Goal: Task Accomplishment & Management: Manage account settings

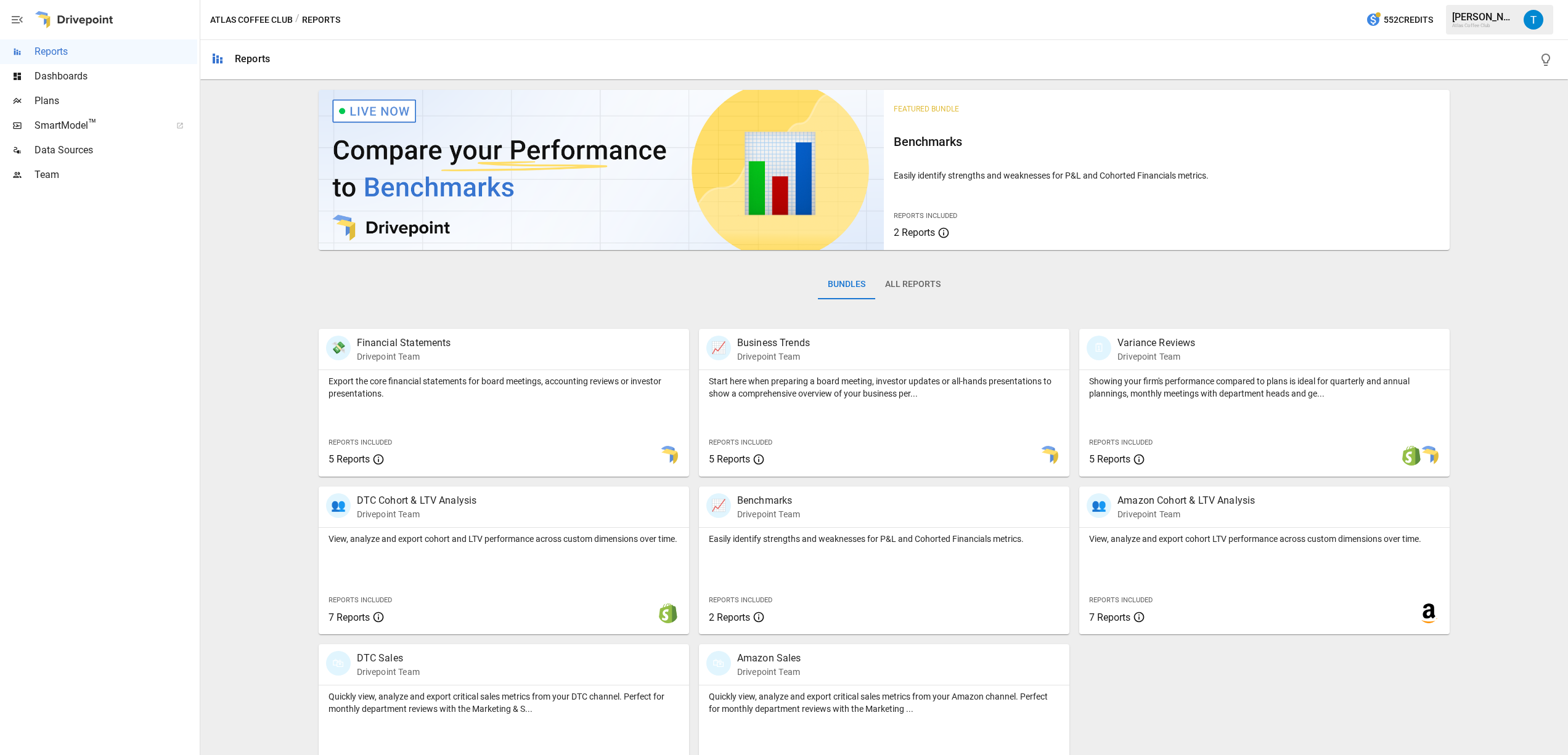
click at [75, 78] on span "Dashboards" at bounding box center [116, 76] width 163 height 15
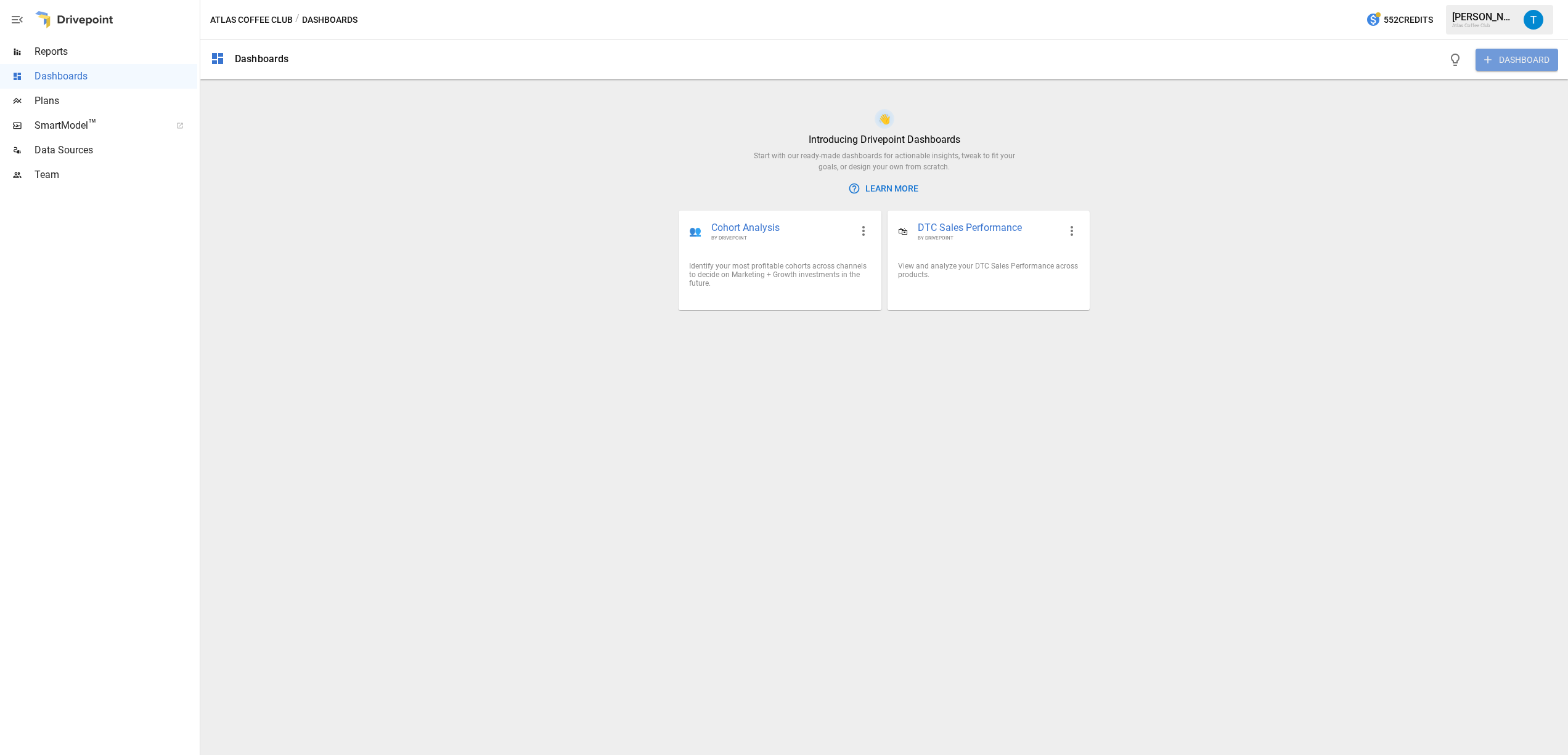
click at [1507, 60] on button "DASHBOARD" at bounding box center [1517, 59] width 82 height 22
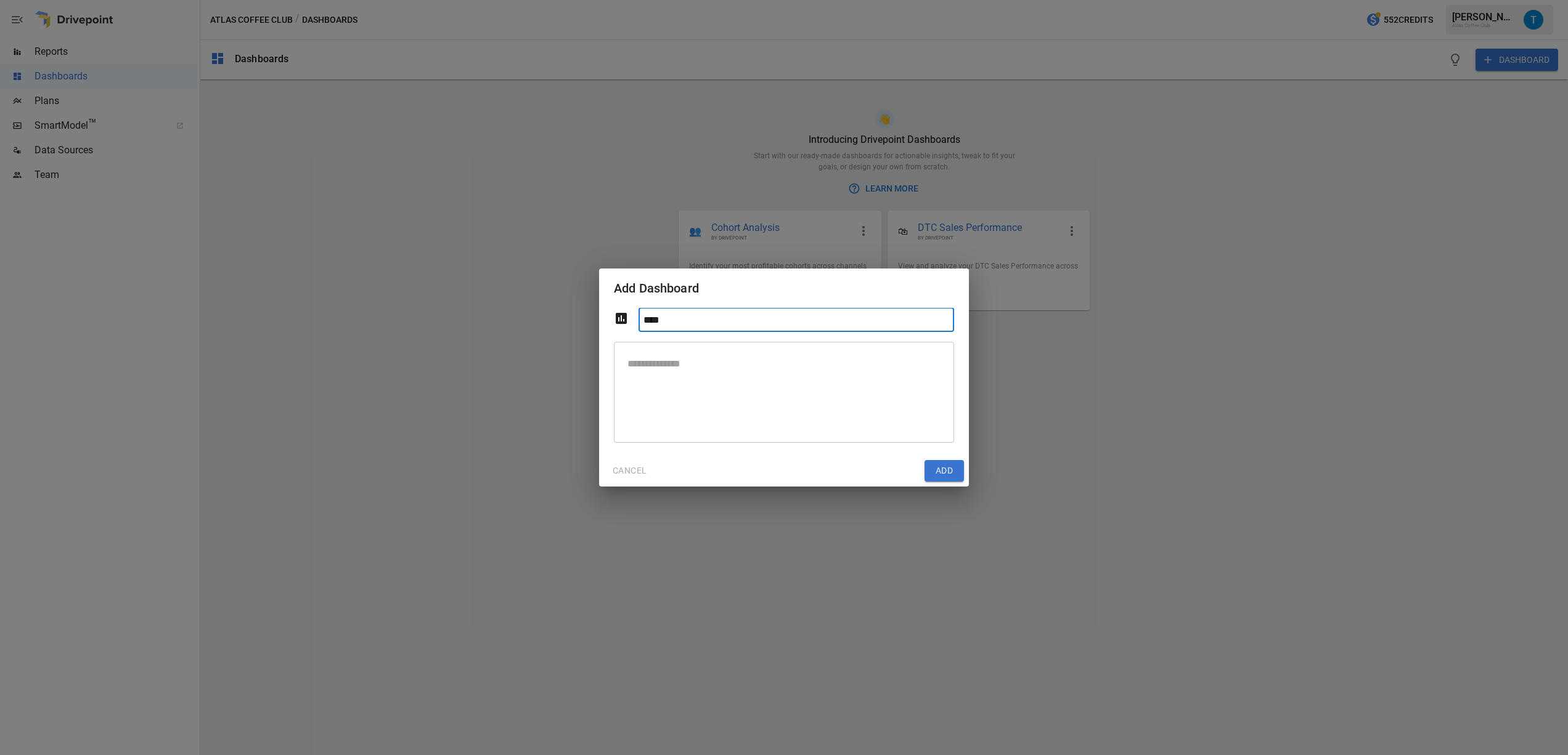
type input "****"
click at [906, 398] on textarea at bounding box center [783, 392] width 323 height 81
click at [939, 467] on button "Add" at bounding box center [944, 471] width 40 height 22
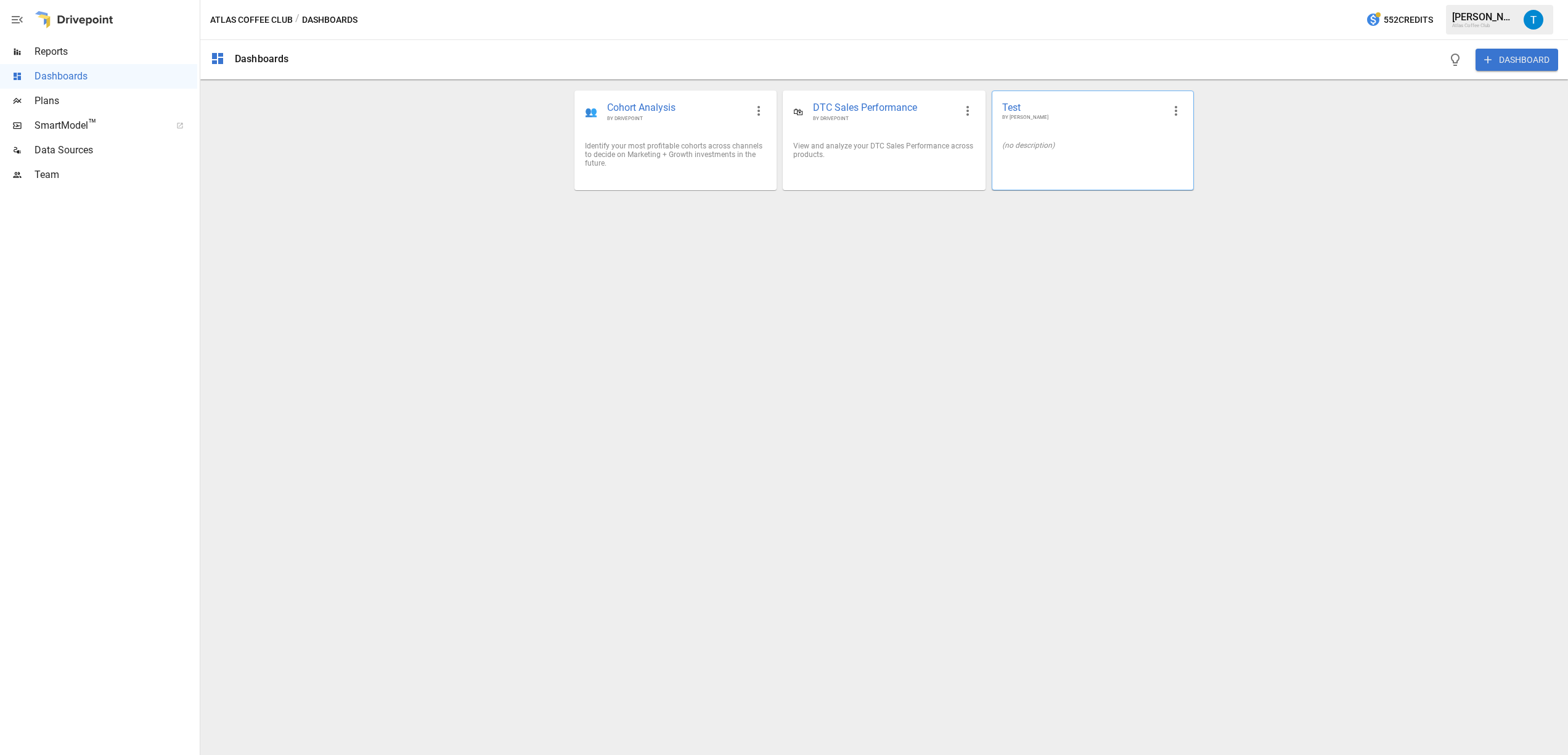
click at [1131, 111] on span "Test" at bounding box center [1083, 108] width 162 height 13
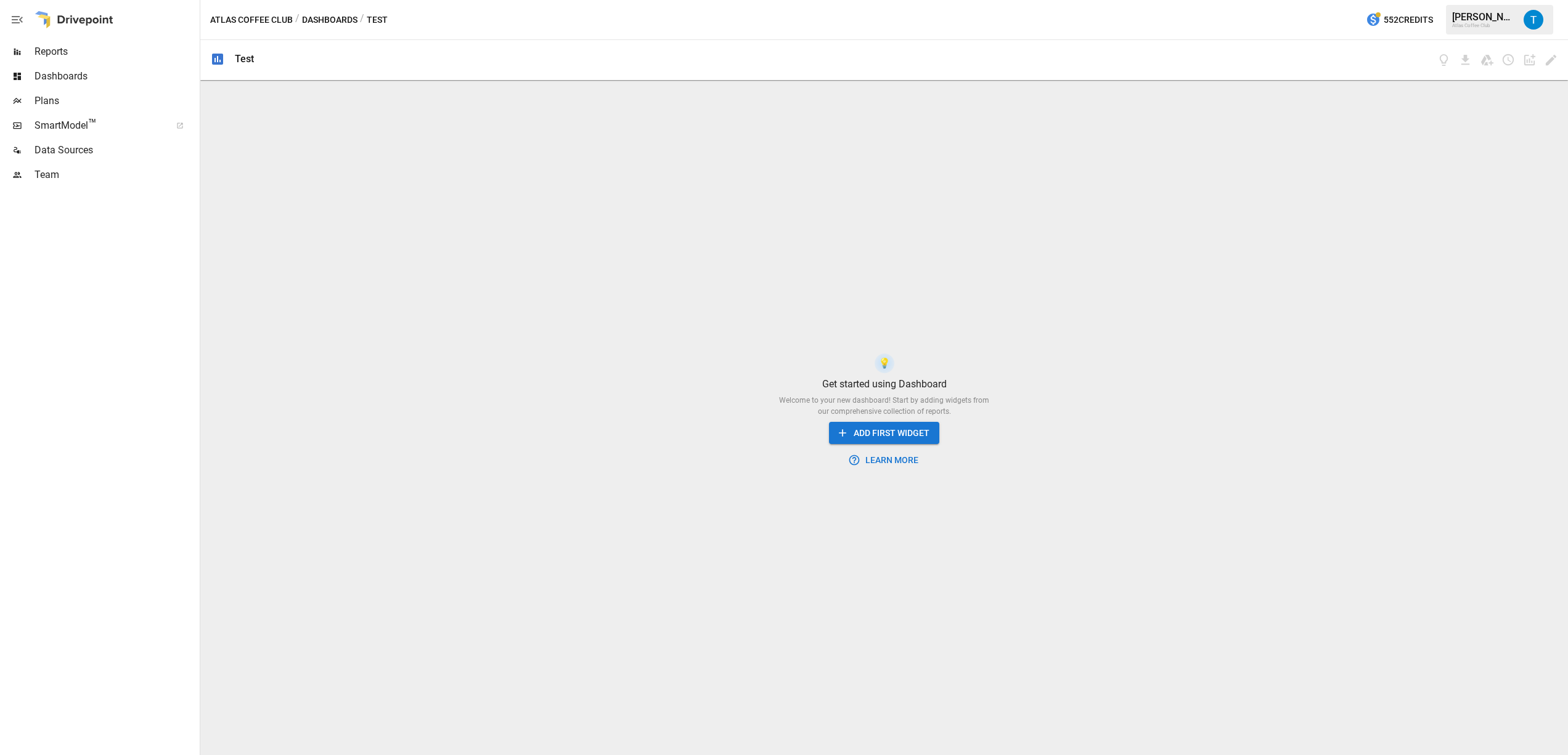
click at [895, 438] on button "ADD FIRST WIDGET" at bounding box center [884, 433] width 110 height 23
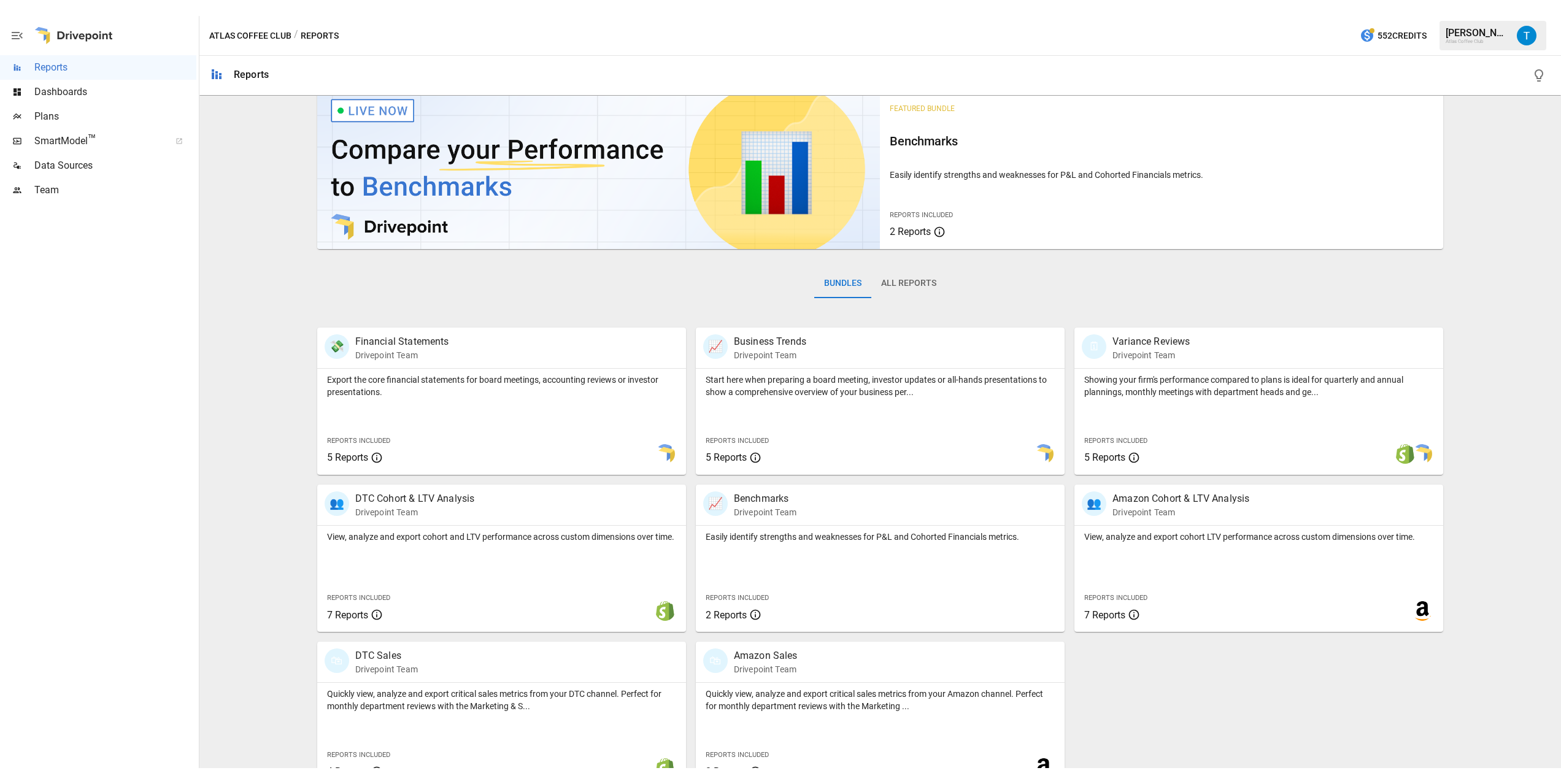
scroll to position [41, 0]
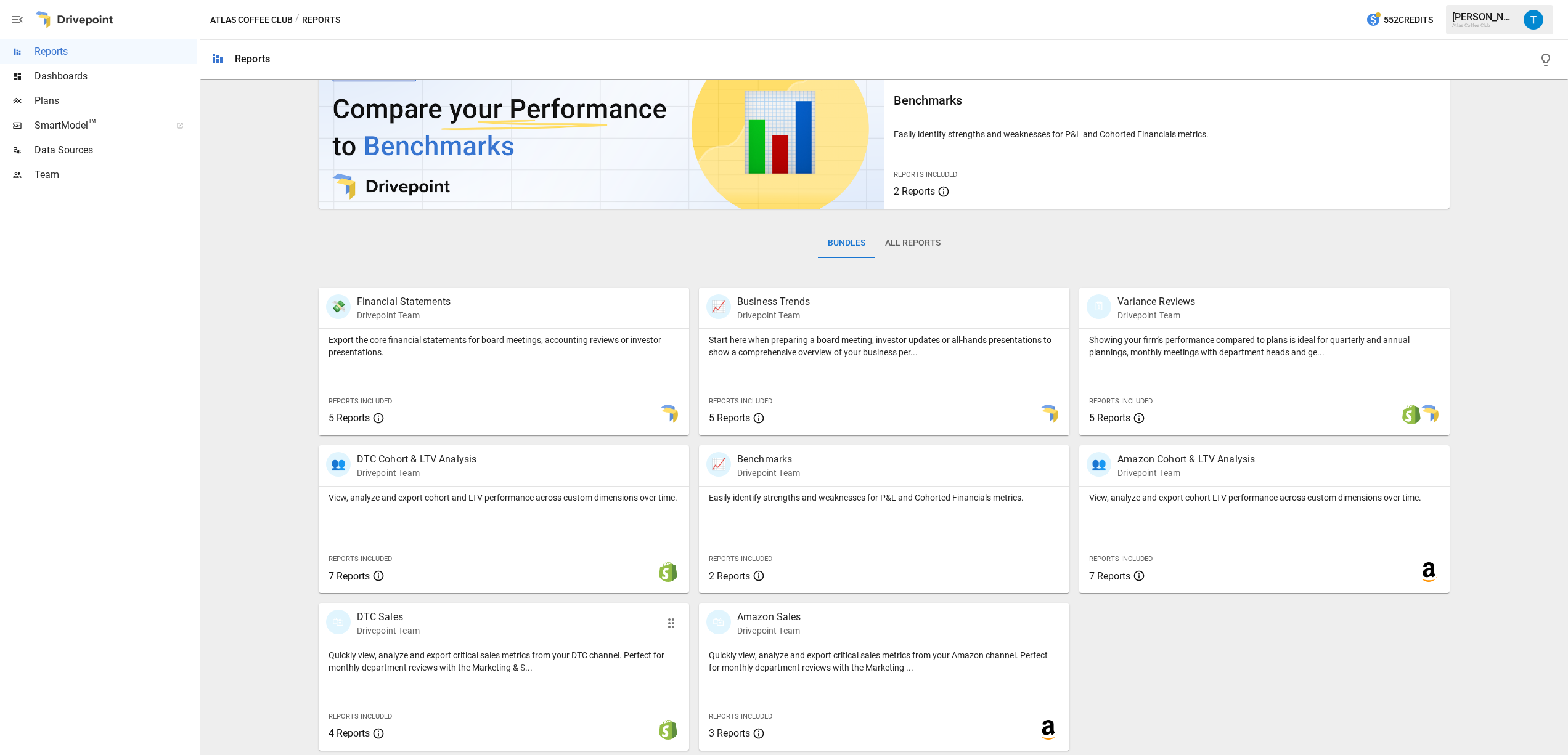
click at [490, 641] on div "🛍 DTC Sales Drivepoint Team" at bounding box center [503, 623] width 370 height 40
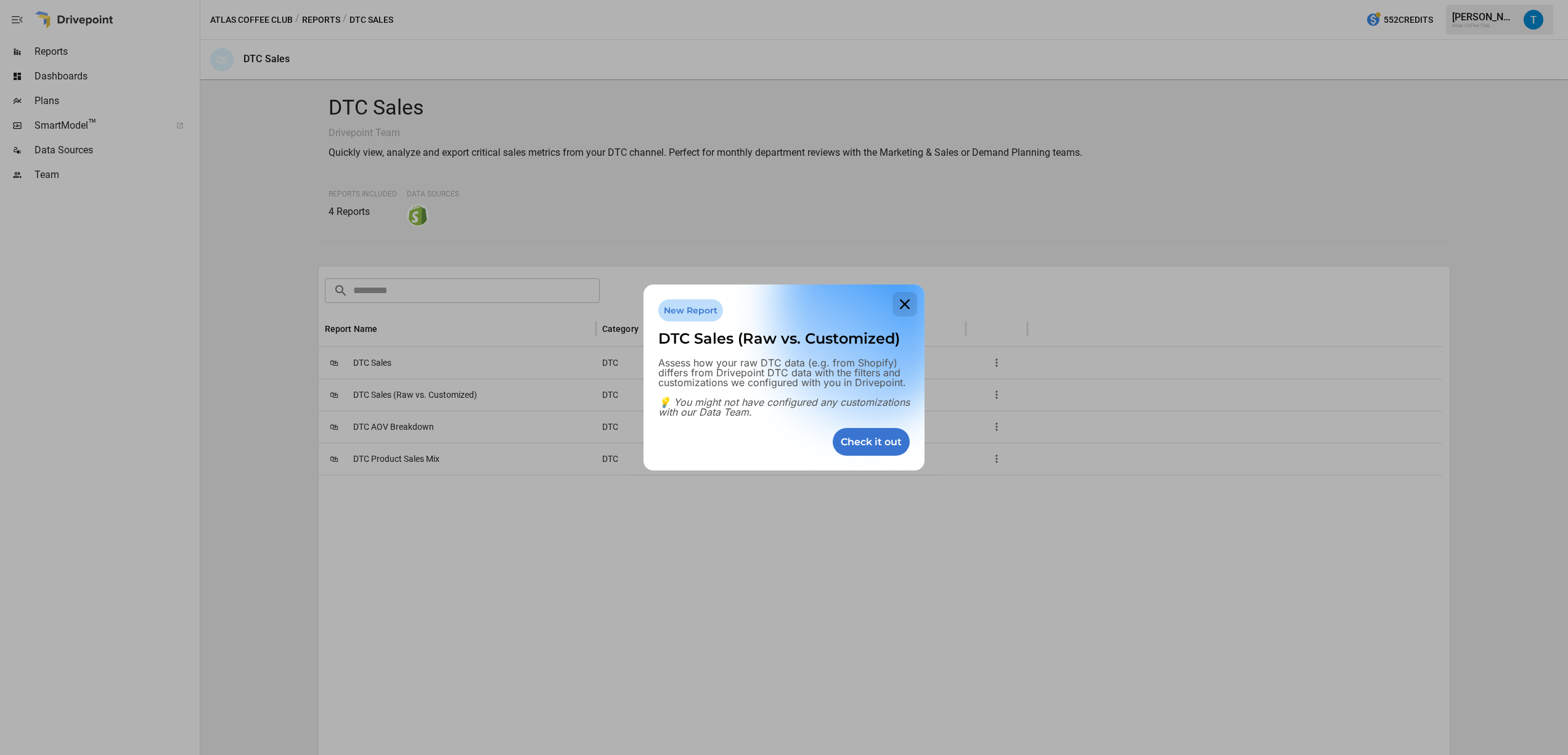
click at [908, 303] on icon at bounding box center [904, 304] width 25 height 25
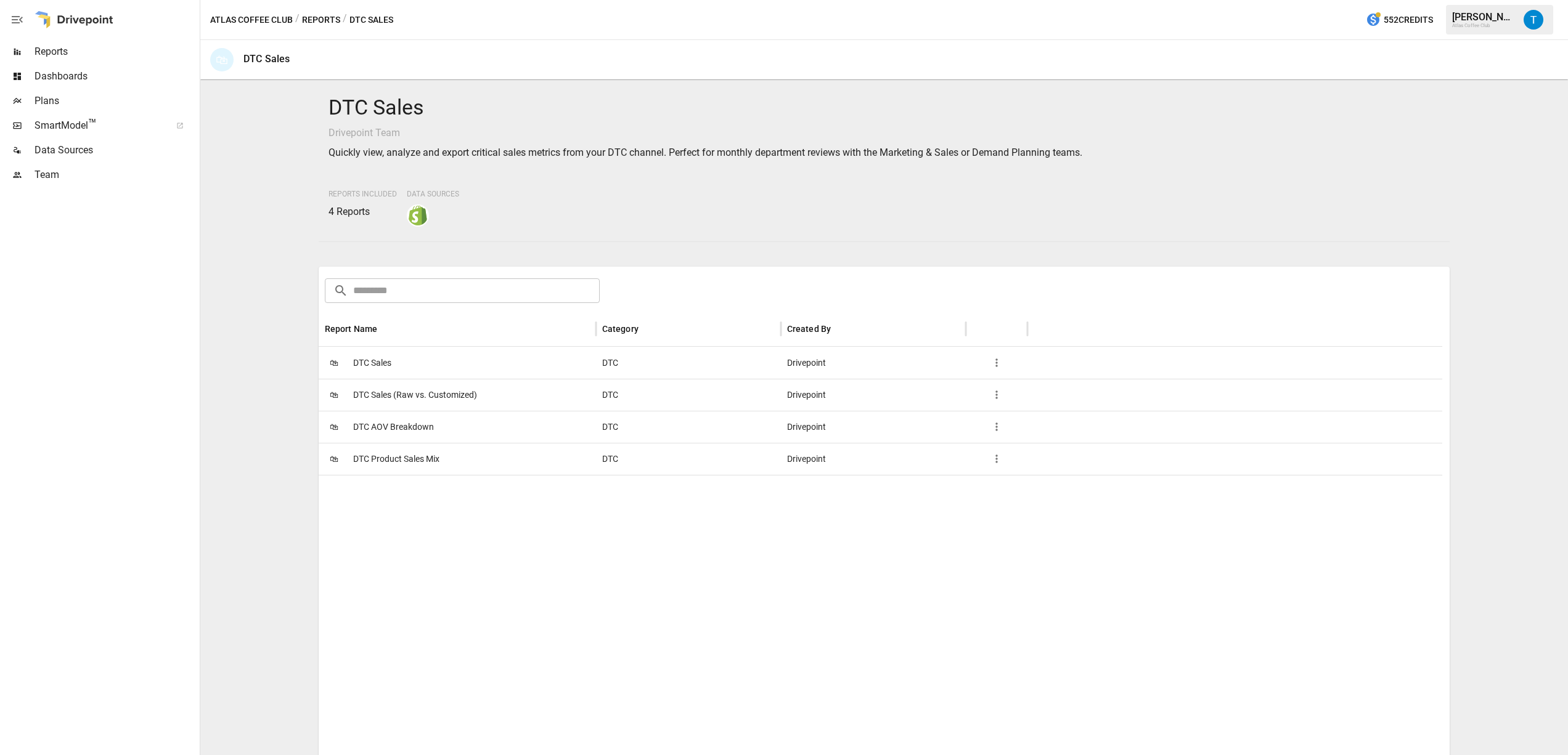
click at [548, 369] on div "🛍 DTC Sales" at bounding box center [457, 363] width 277 height 32
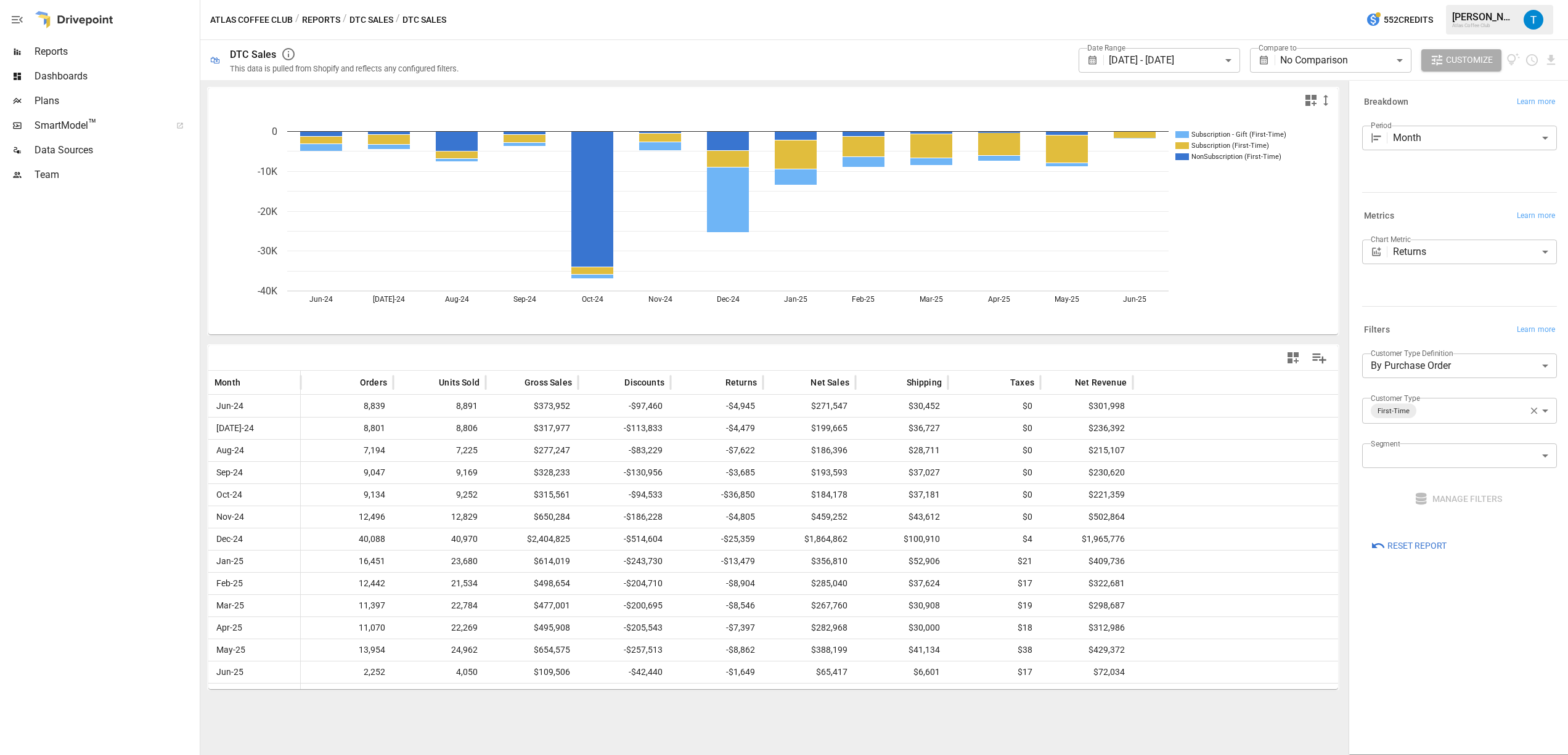
click at [1318, 0] on body "**********" at bounding box center [784, 0] width 1568 height 0
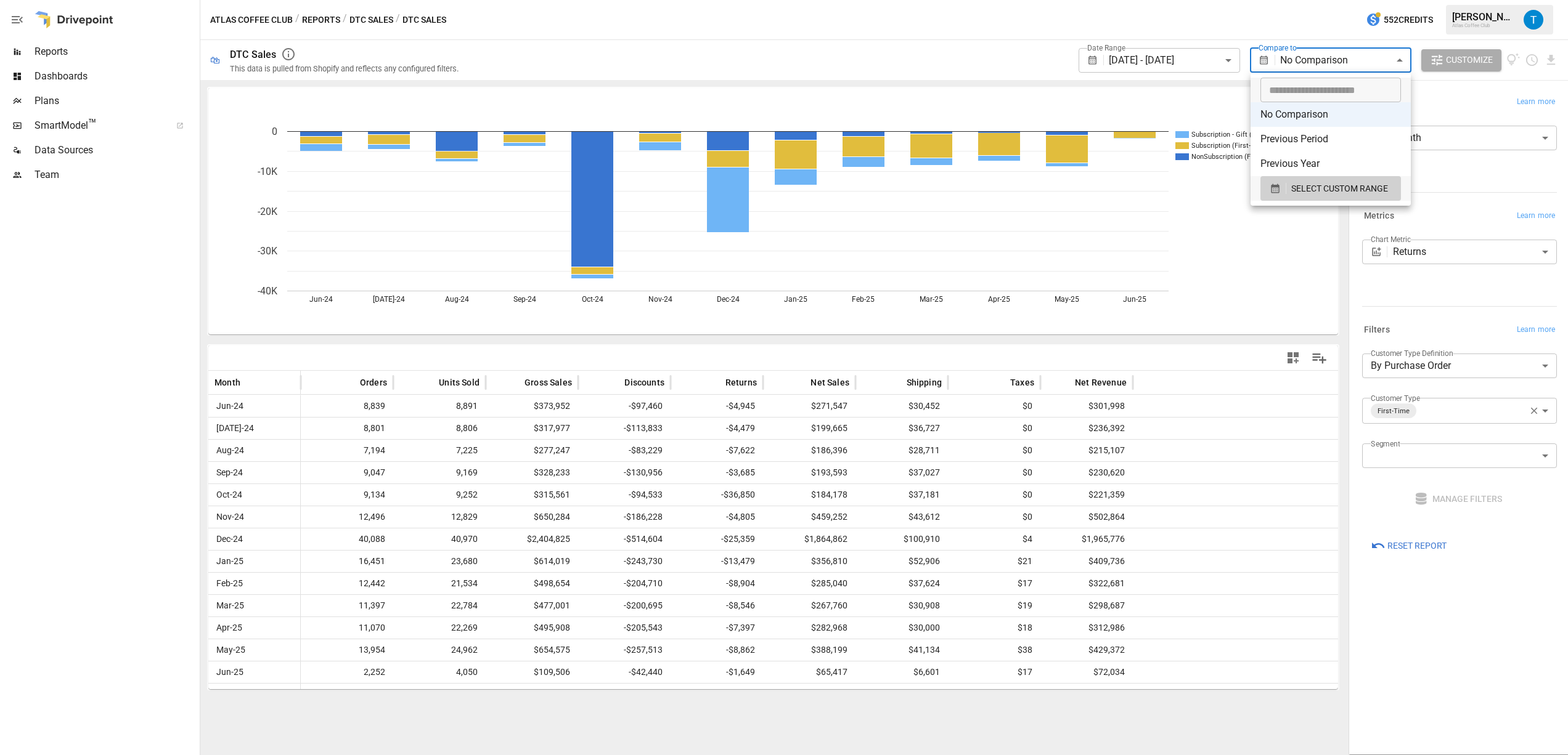
click at [1302, 158] on li "Previous Year" at bounding box center [1331, 163] width 160 height 25
type input "**********"
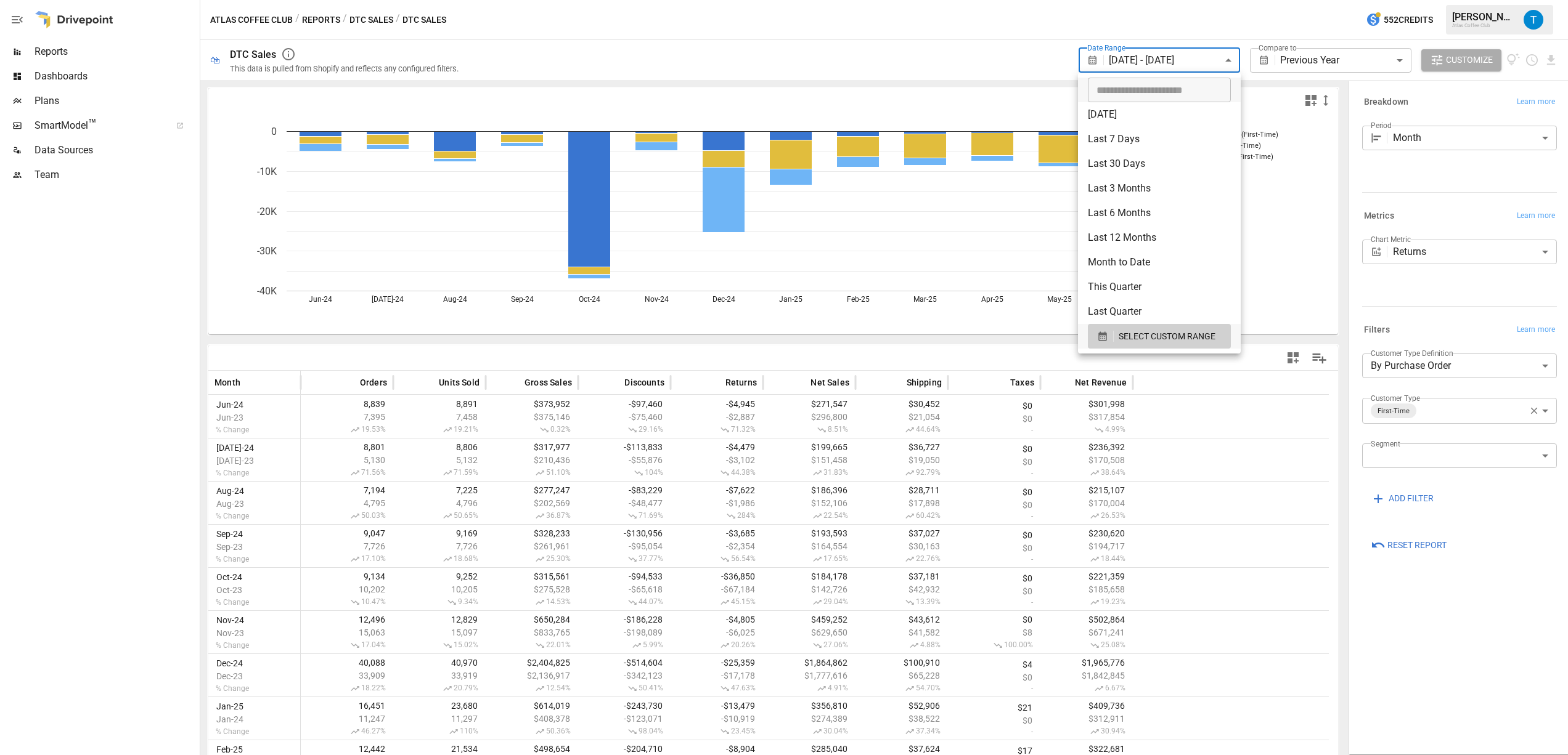
click at [1167, 0] on body "**********" at bounding box center [784, 0] width 1568 height 0
click at [1135, 235] on li "Last 12 Months" at bounding box center [1159, 238] width 163 height 25
type input "**********"
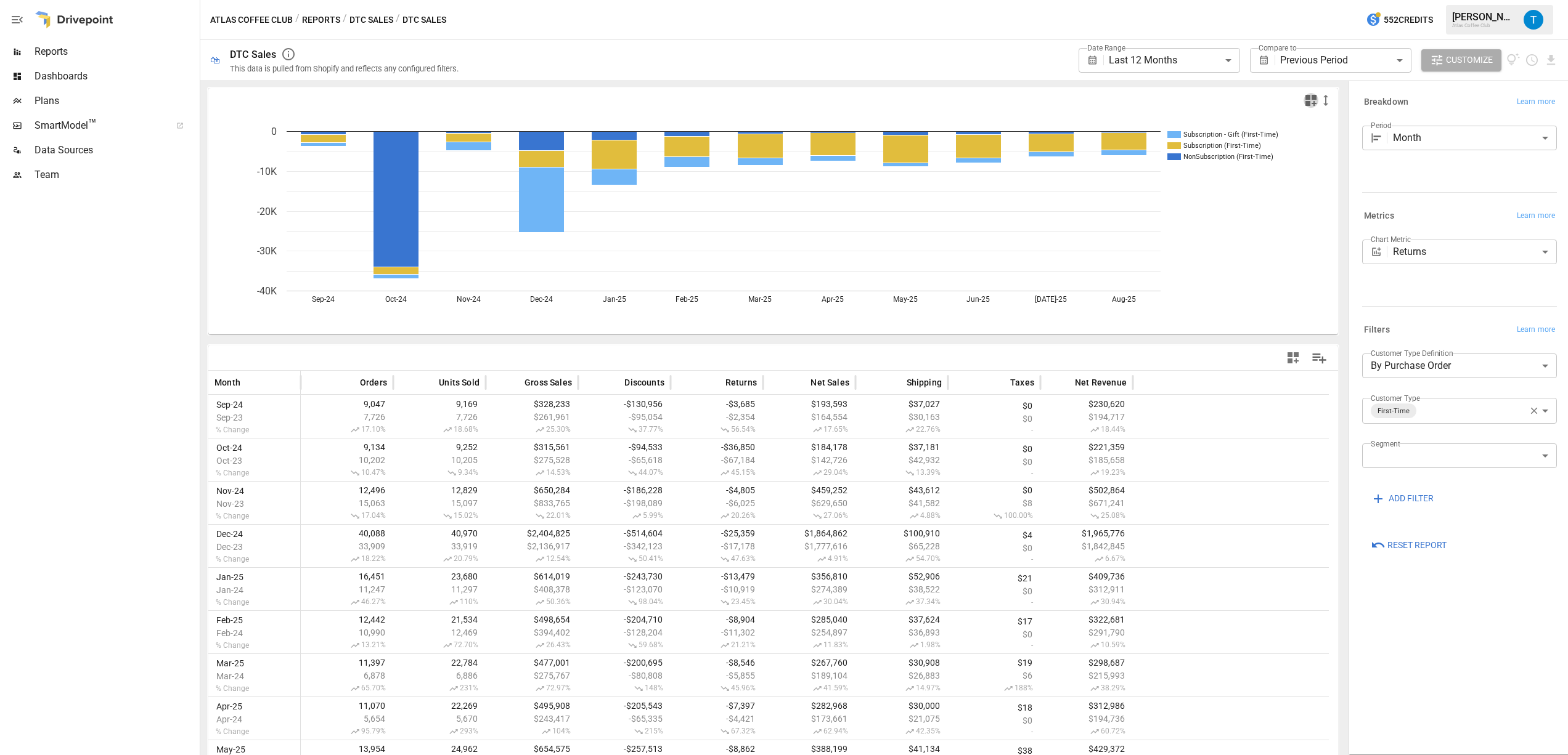
click at [1304, 104] on icon "button" at bounding box center [1311, 100] width 15 height 15
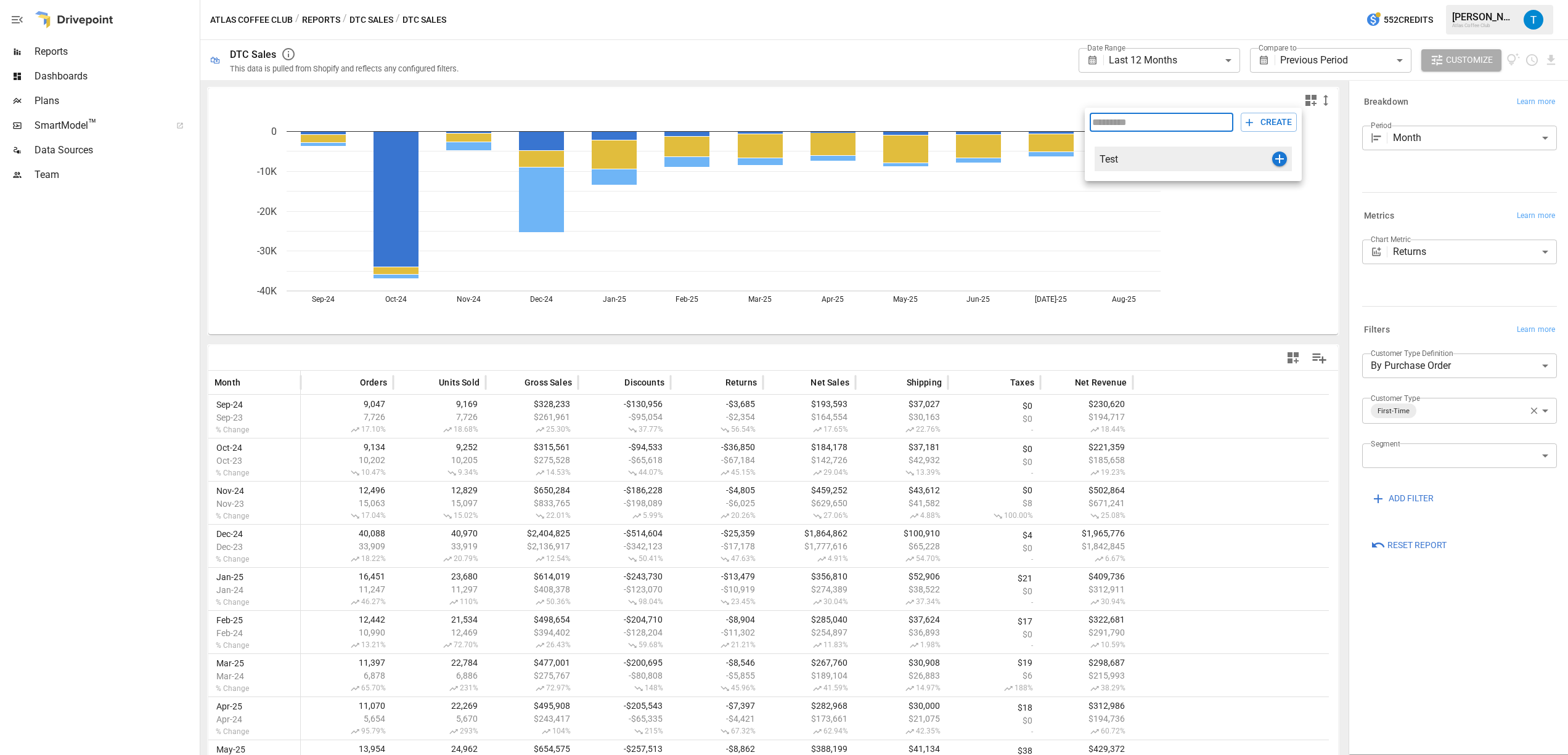
click at [1279, 159] on icon "button" at bounding box center [1279, 158] width 15 height 15
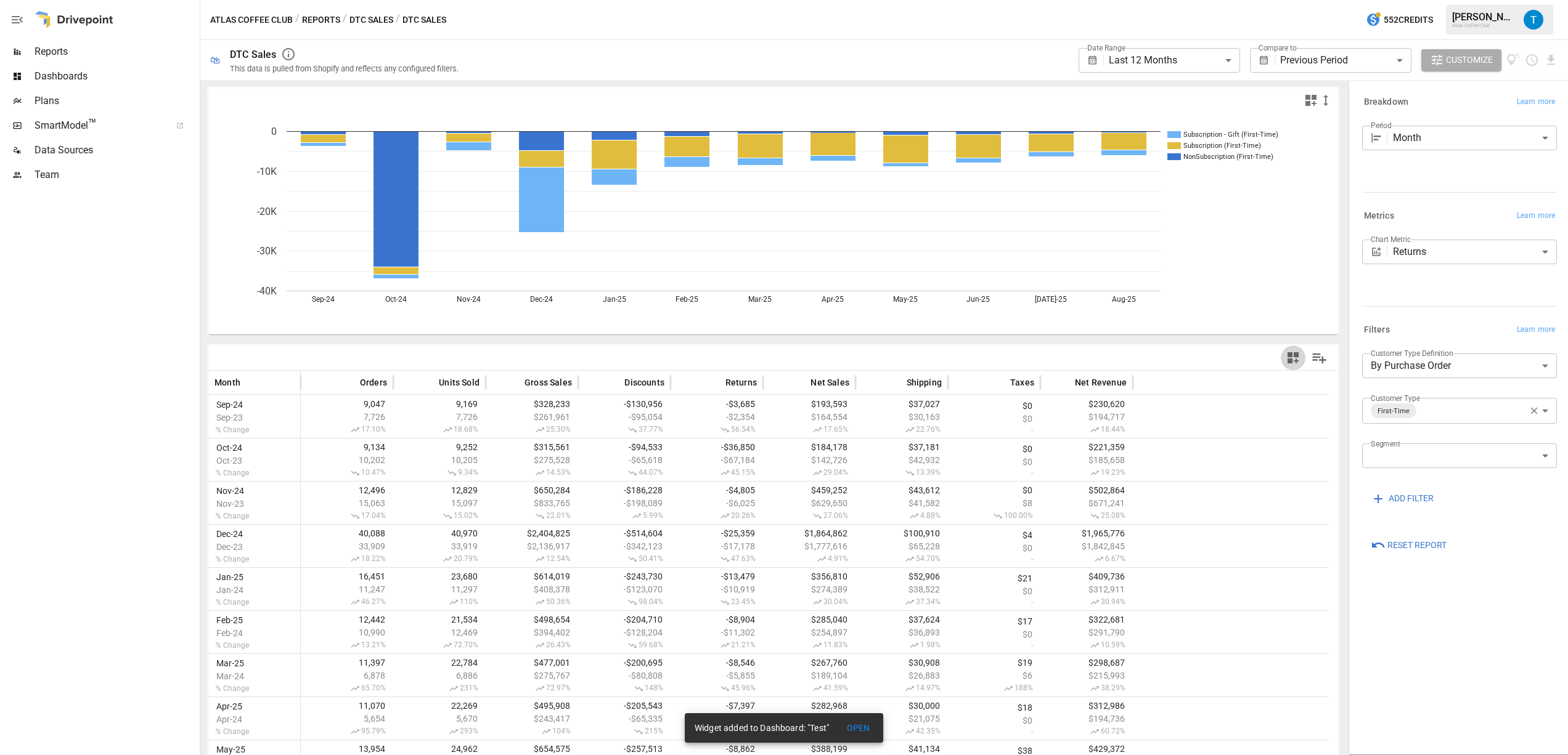
click at [1286, 363] on icon "button" at bounding box center [1293, 357] width 15 height 15
click at [1329, 353] on div at bounding box center [784, 377] width 1568 height 755
click at [1288, 361] on icon "button" at bounding box center [1294, 358] width 11 height 11
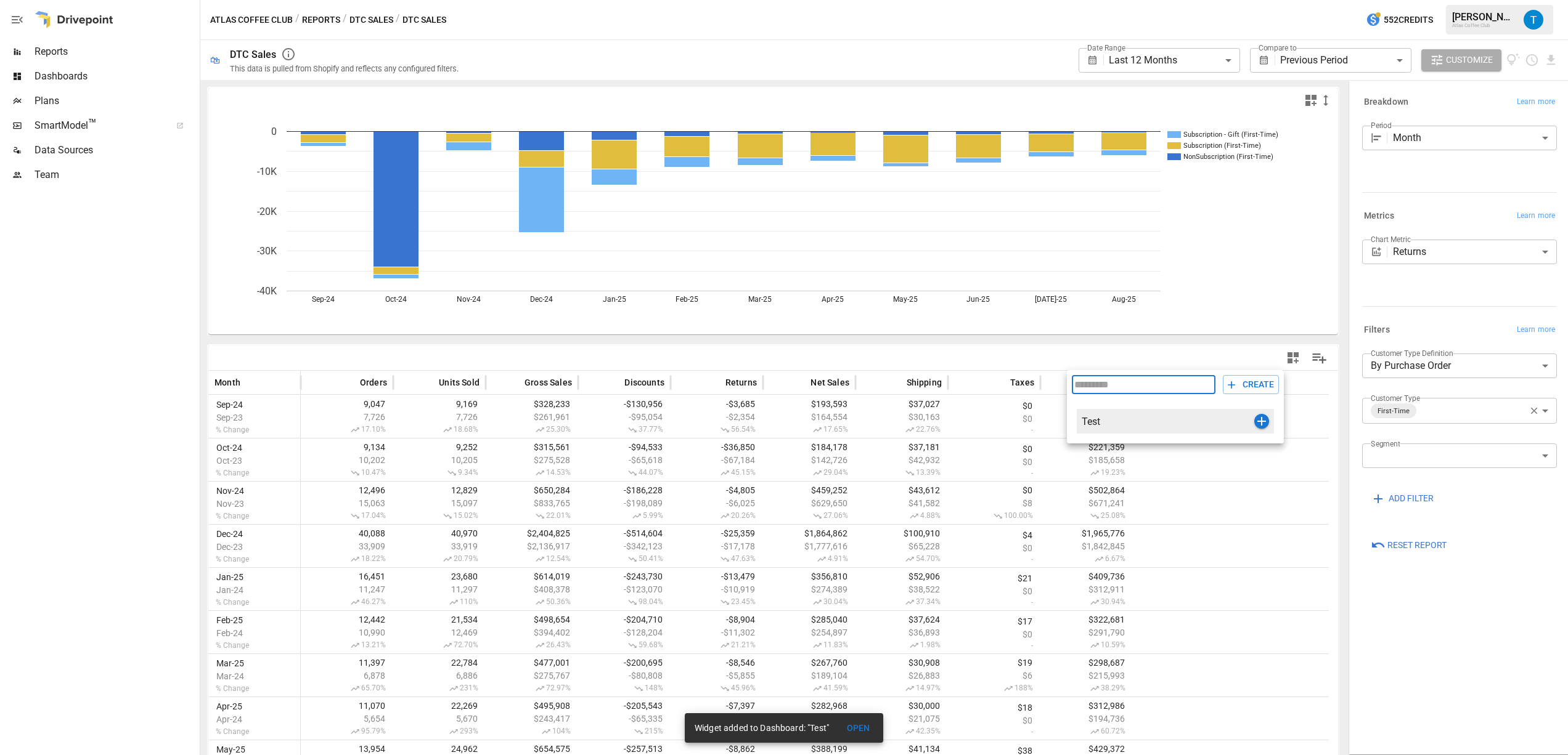
click at [1266, 422] on icon "button" at bounding box center [1262, 421] width 15 height 15
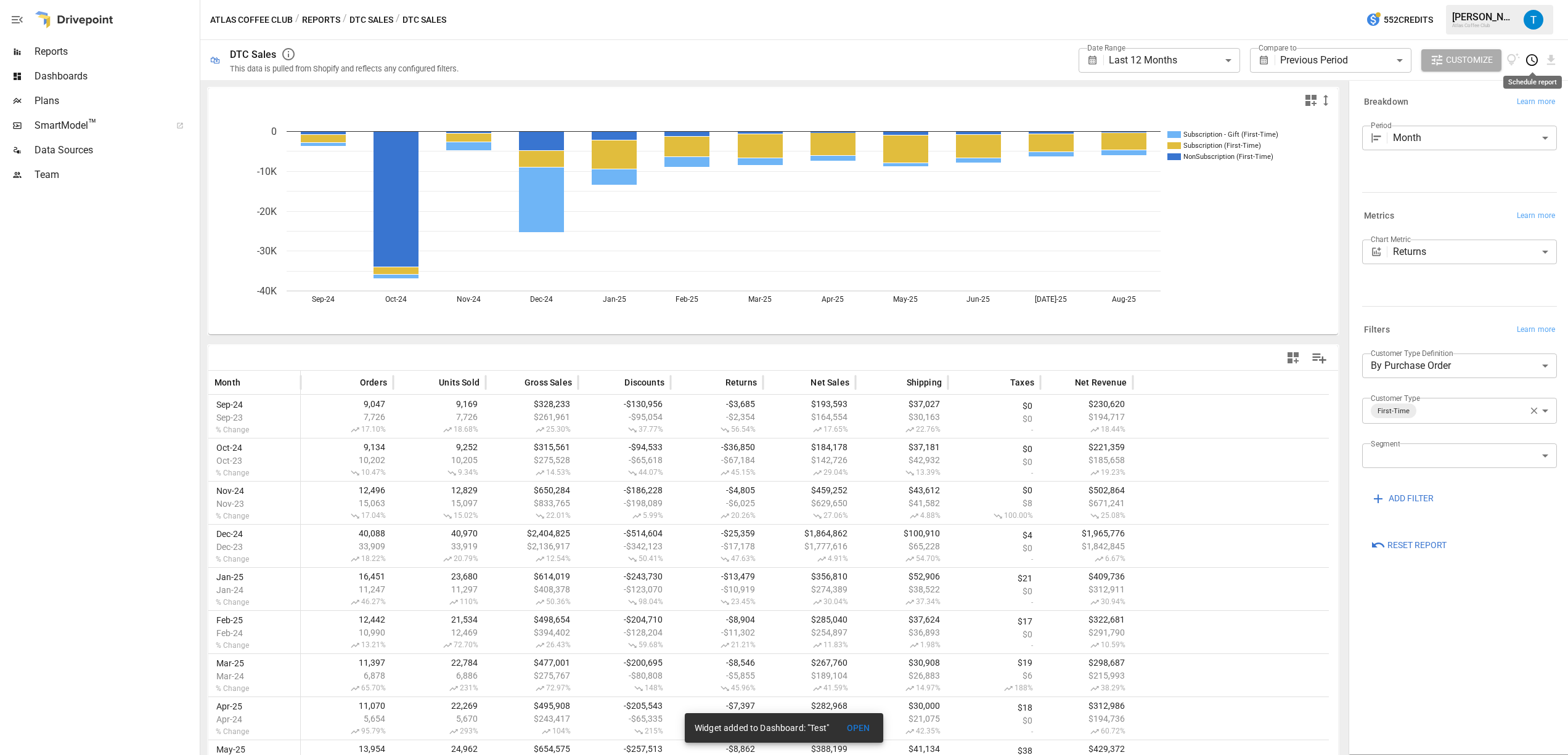
click at [1529, 63] on icon "Schedule report" at bounding box center [1532, 60] width 14 height 14
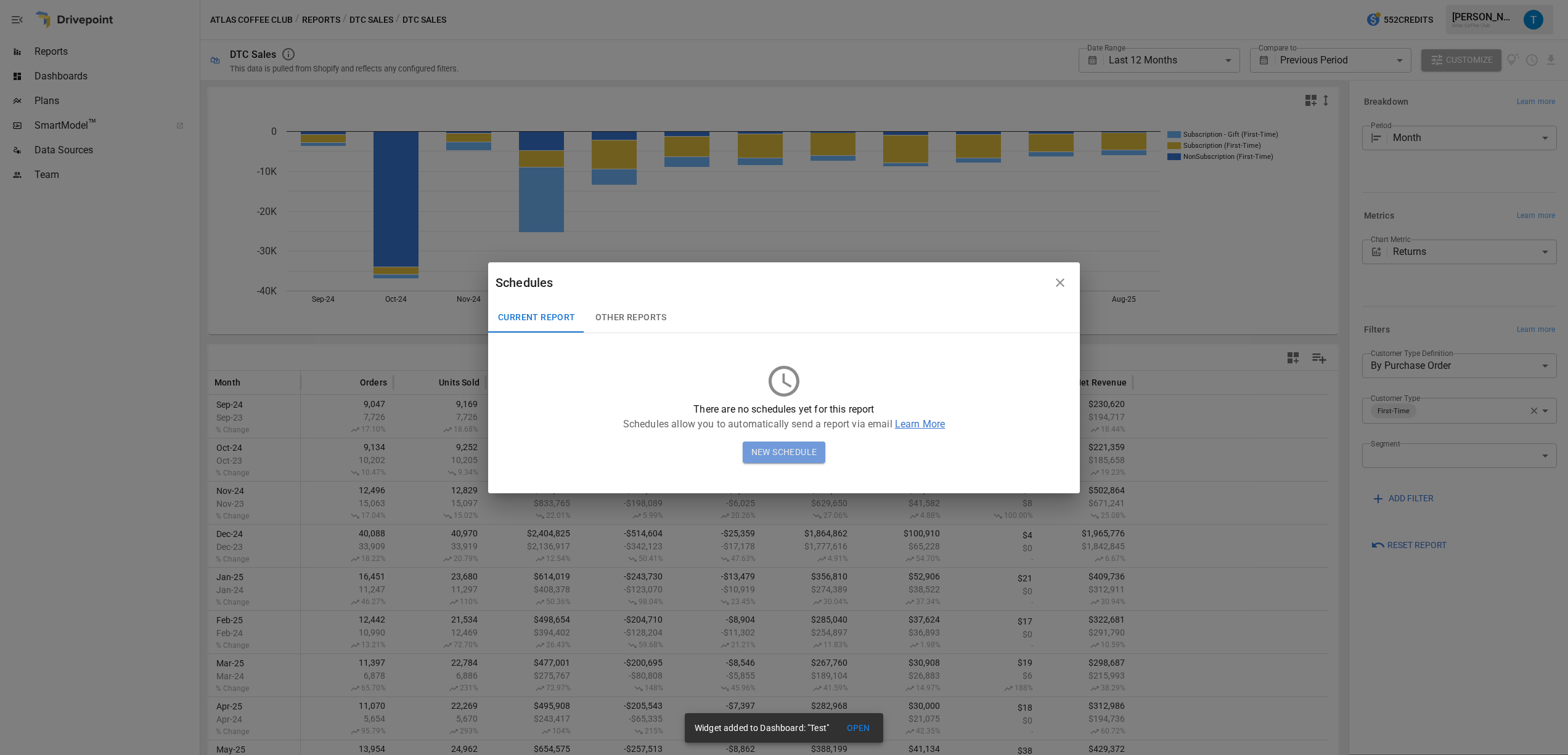
click at [802, 455] on button "New Schedule" at bounding box center [784, 453] width 83 height 22
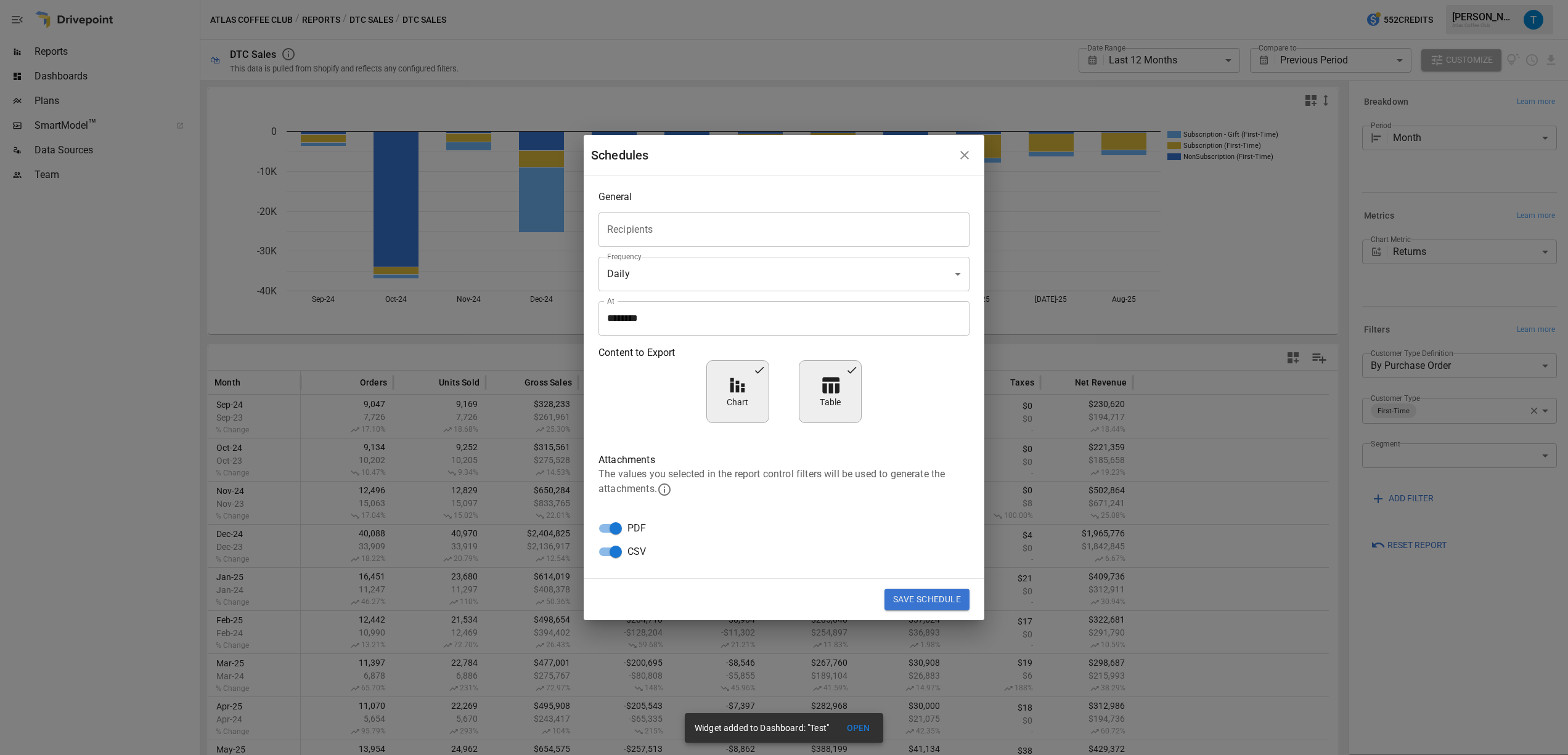
click at [672, 231] on input "Recipients" at bounding box center [784, 230] width 360 height 24
click at [720, 192] on div "General" at bounding box center [784, 196] width 371 height 12
click at [970, 156] on icon "button" at bounding box center [965, 155] width 15 height 15
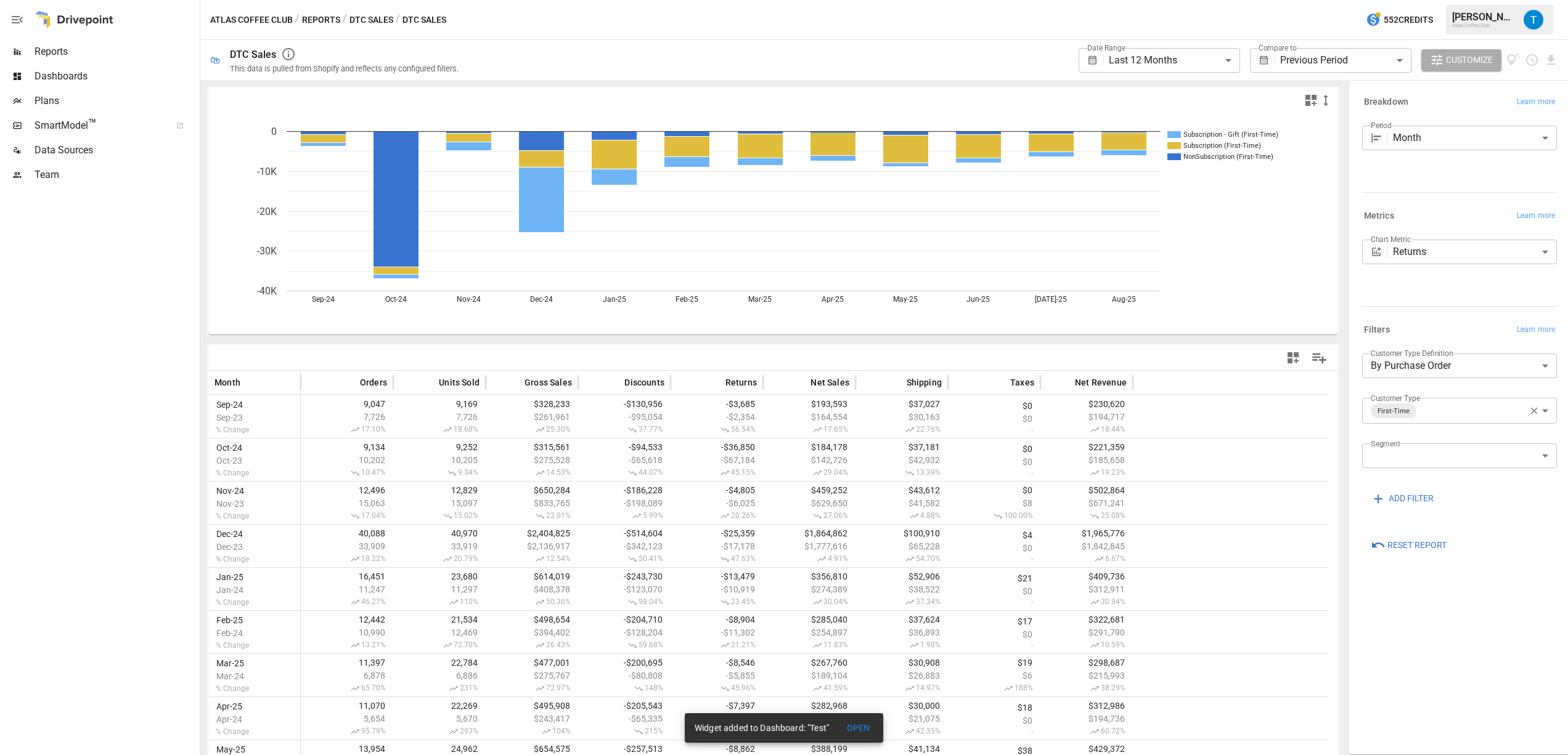
click at [52, 71] on span "Dashboards" at bounding box center [116, 76] width 163 height 15
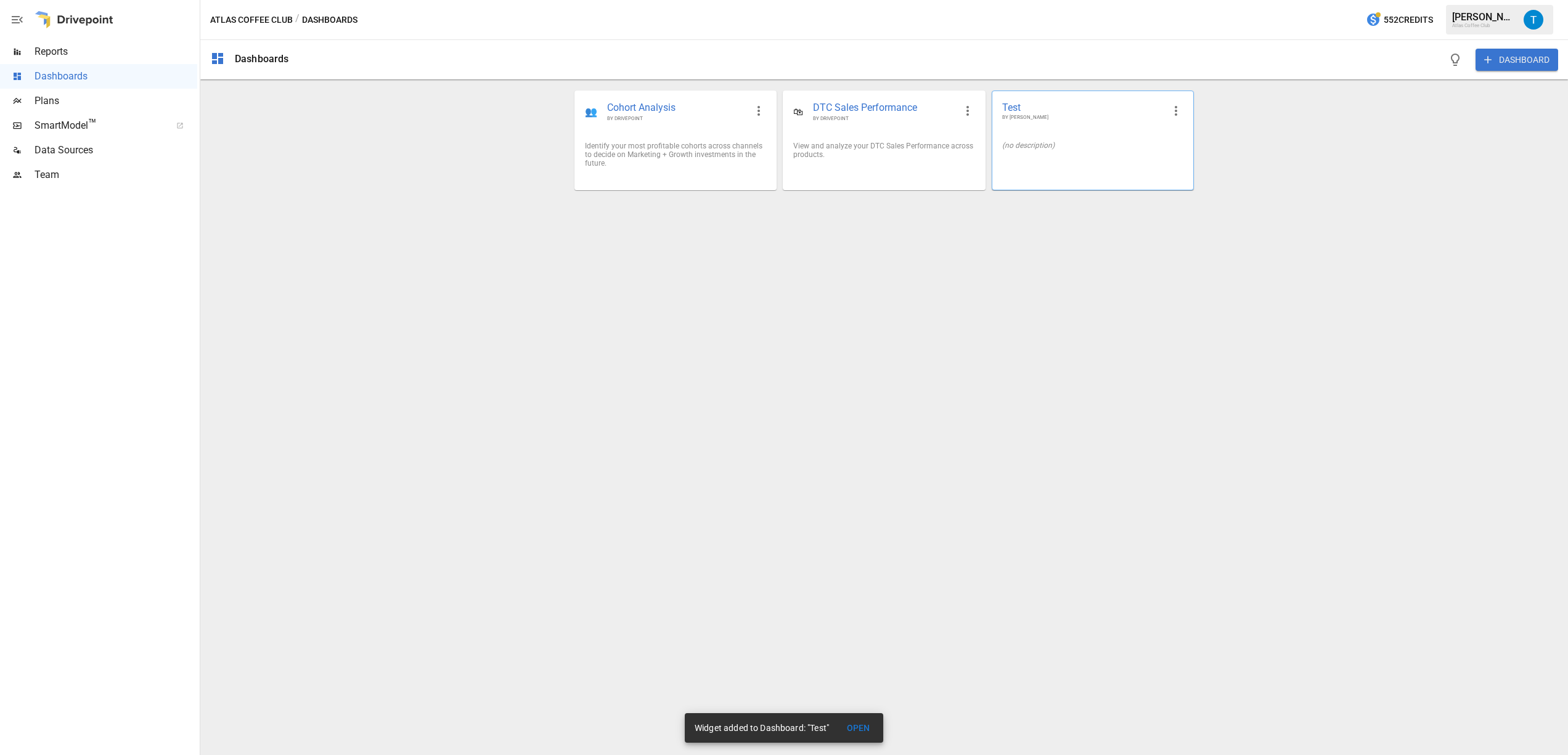
click at [1057, 120] on span "BY [PERSON_NAME]" at bounding box center [1083, 117] width 162 height 7
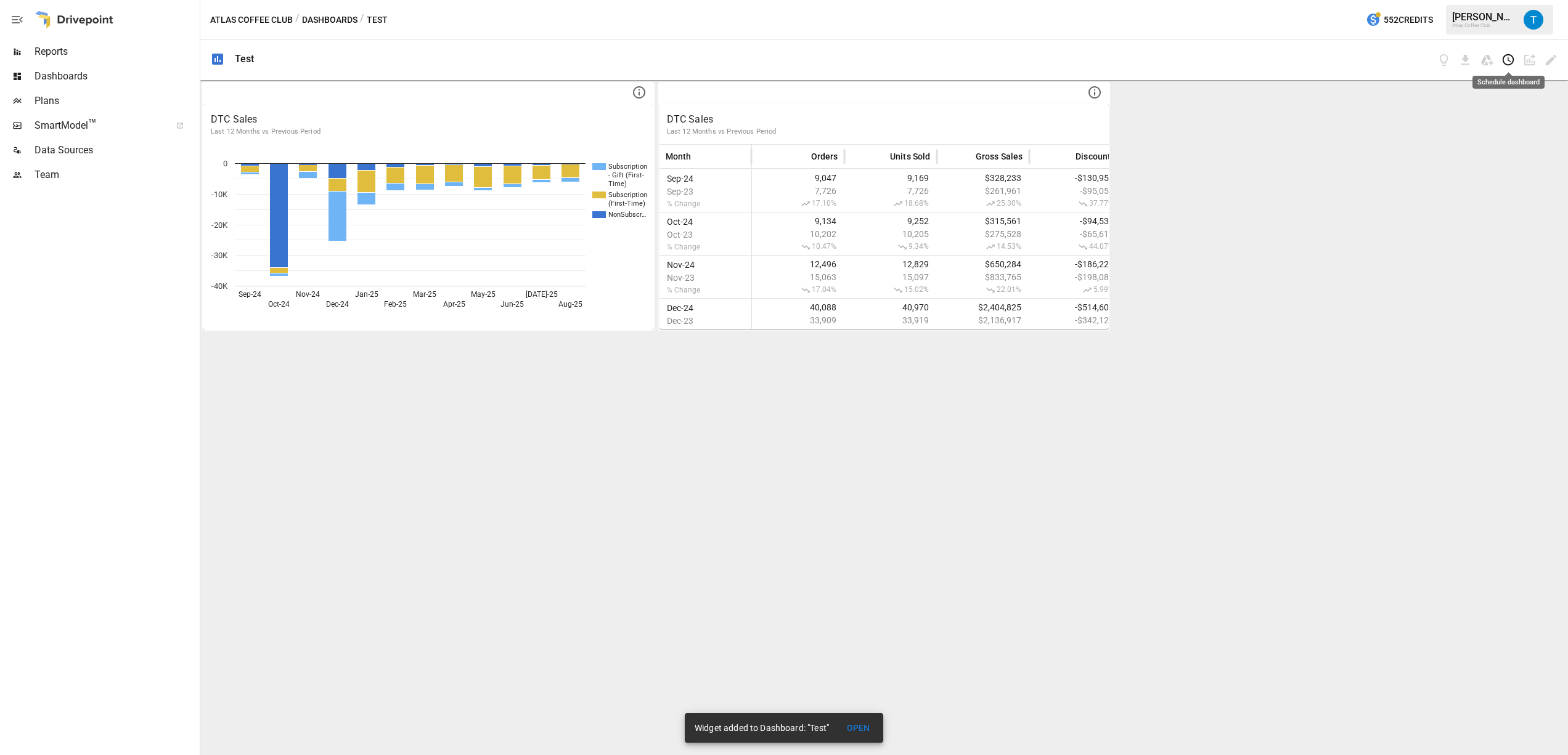
click at [1508, 60] on icon "Schedule dashboard" at bounding box center [1509, 60] width 14 height 14
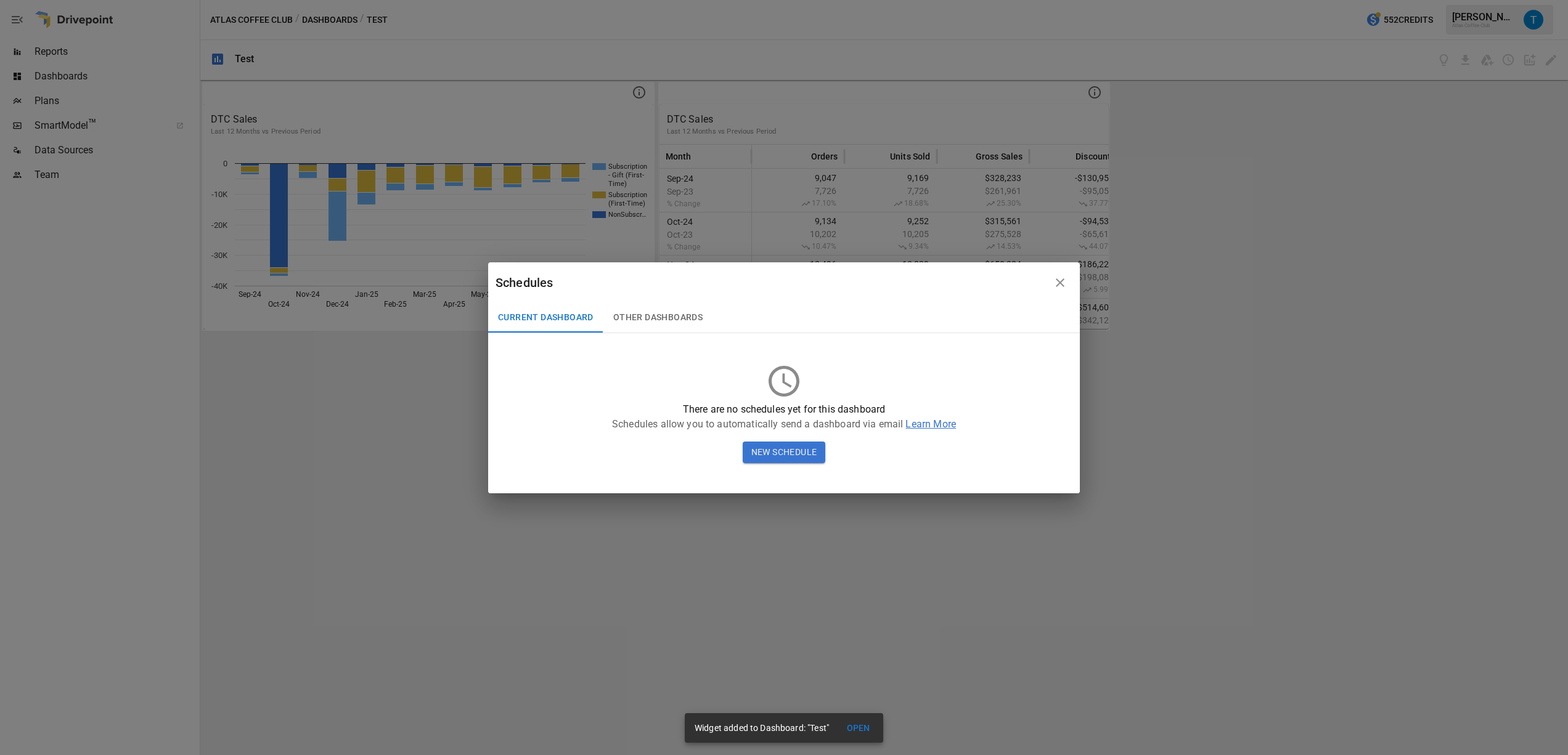
click at [664, 322] on button "Other Dashboards" at bounding box center [658, 318] width 109 height 29
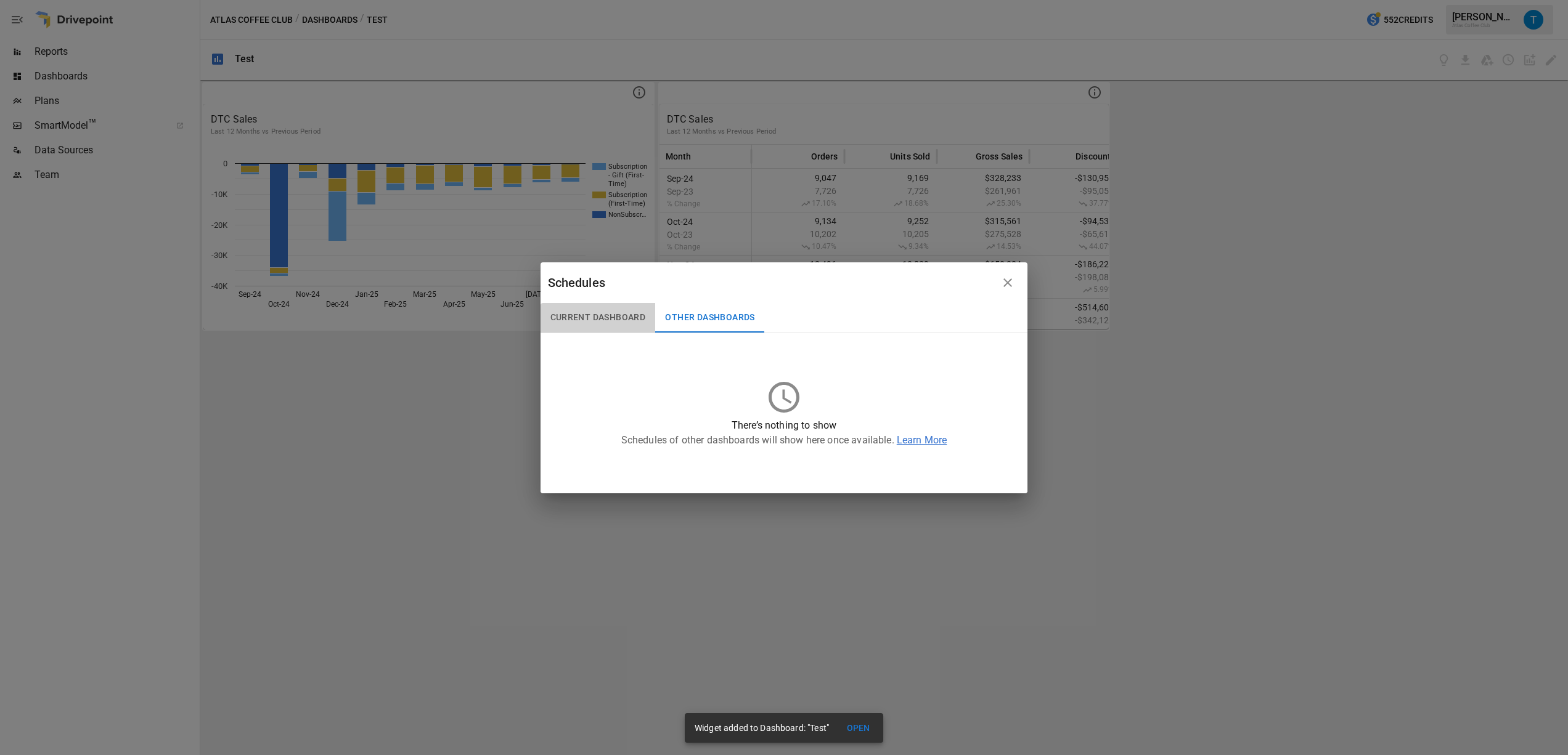
click at [583, 320] on button "Current Dashboard" at bounding box center [598, 318] width 115 height 29
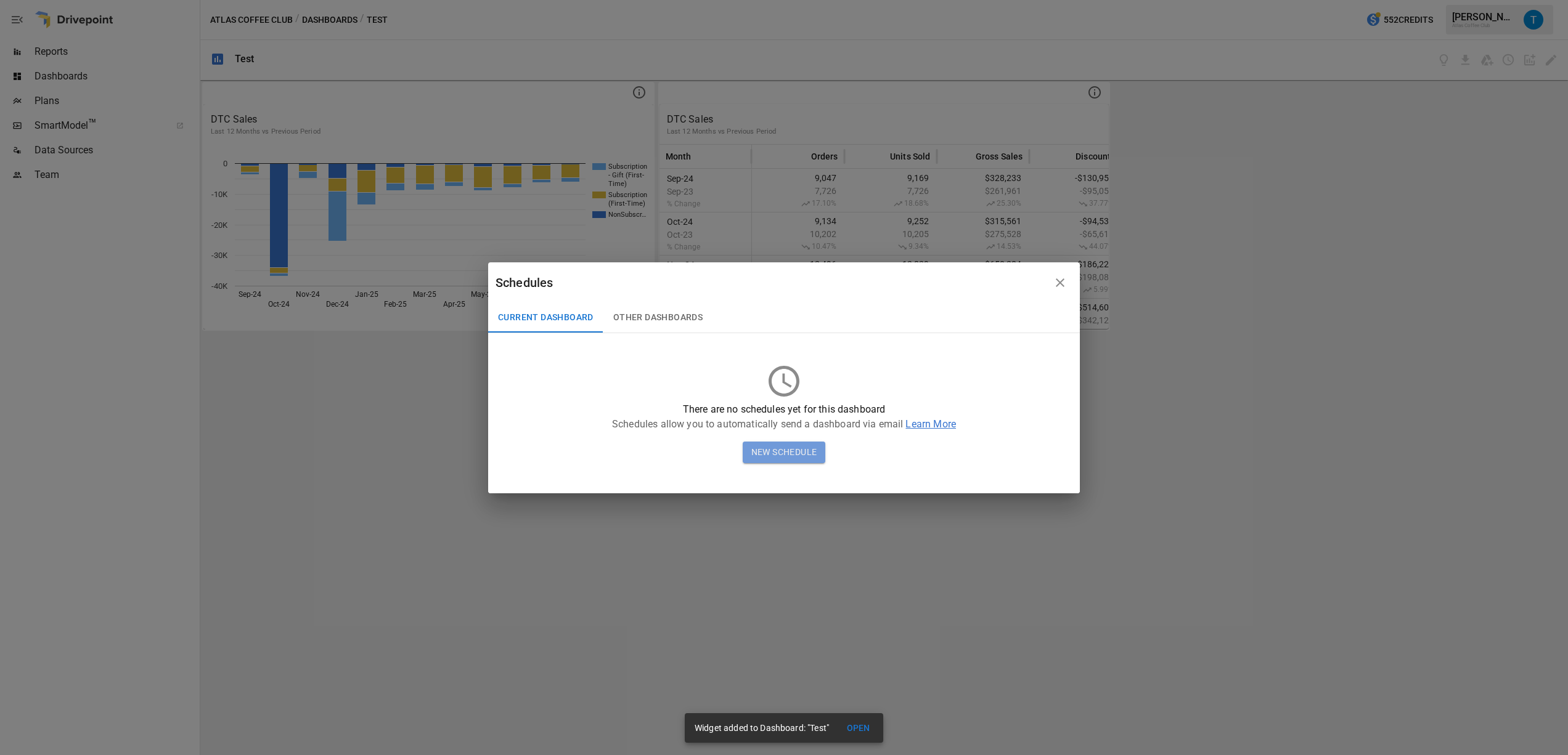
click at [813, 448] on button "New Schedule" at bounding box center [784, 453] width 83 height 22
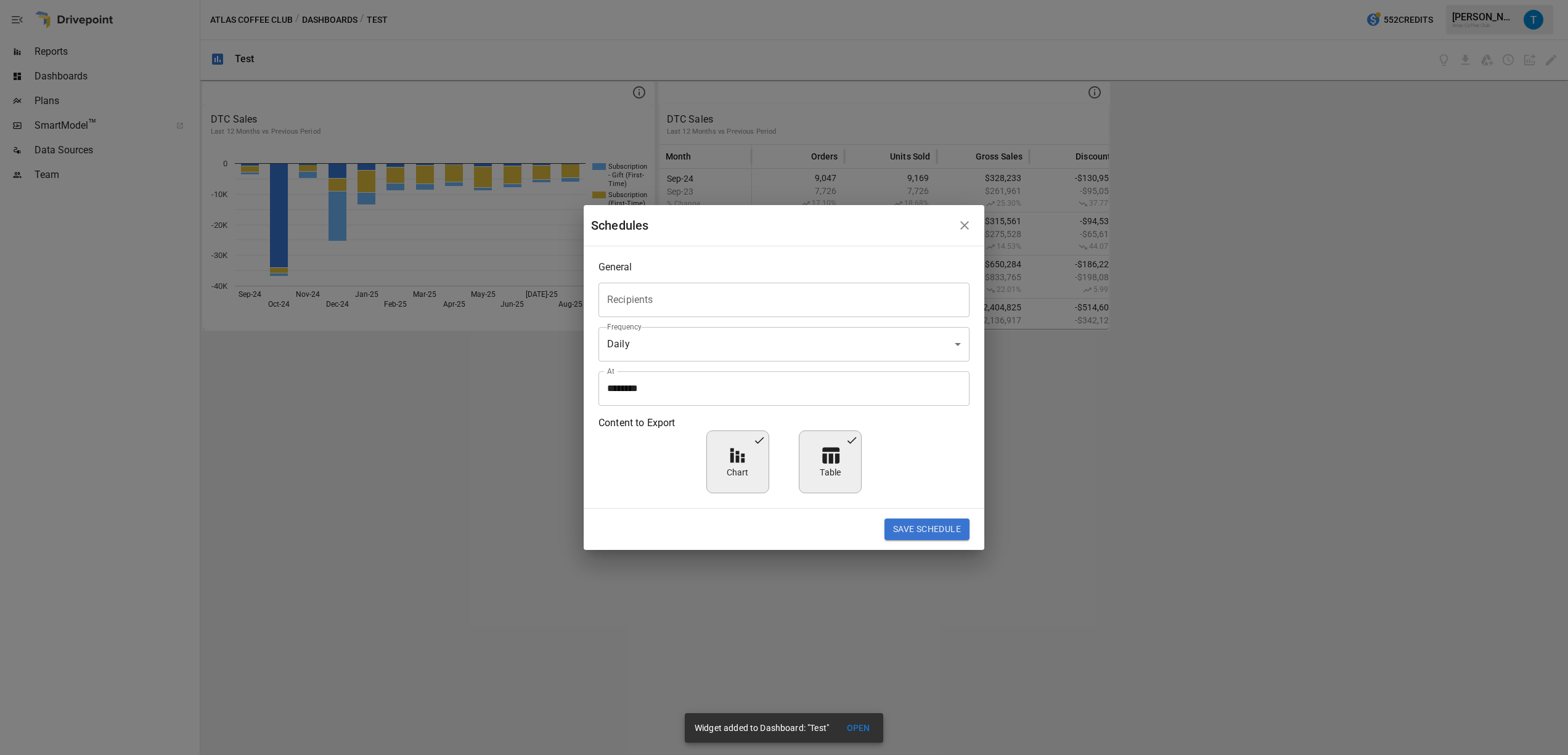
click at [966, 227] on icon "button" at bounding box center [965, 225] width 9 height 9
